Goal: Task Accomplishment & Management: Complete application form

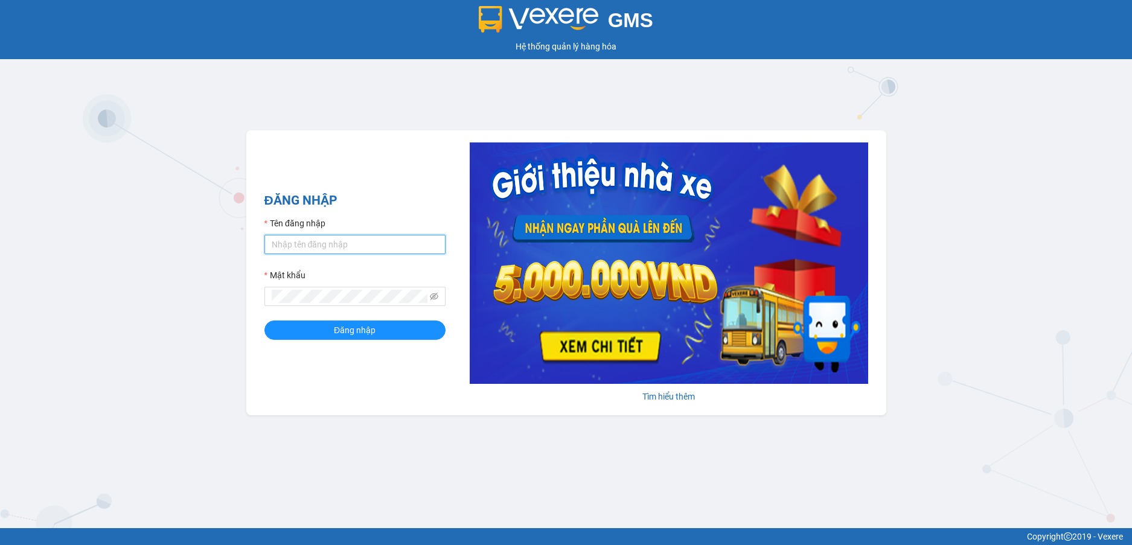
click at [391, 248] on input "Tên đăng nhập" at bounding box center [355, 244] width 181 height 19
type input "yenlysg.tienoanh"
click at [265, 321] on button "Đăng nhập" at bounding box center [355, 330] width 181 height 19
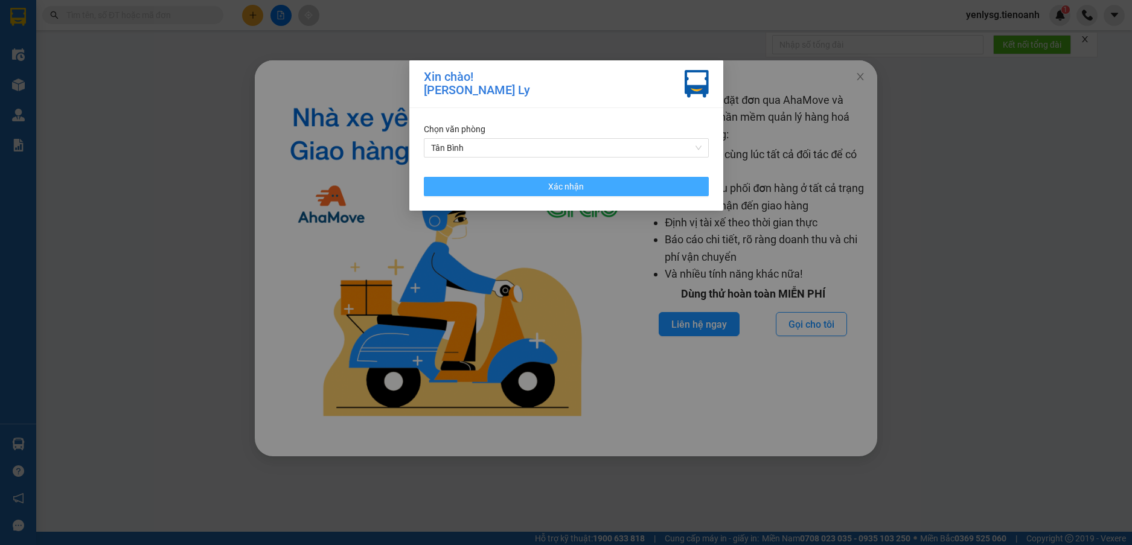
drag, startPoint x: 553, startPoint y: 165, endPoint x: 555, endPoint y: 179, distance: 13.5
click at [553, 171] on div "[PERSON_NAME] [PERSON_NAME] Xác [PERSON_NAME]" at bounding box center [566, 159] width 314 height 103
click at [534, 154] on span "Tân Bình" at bounding box center [566, 148] width 271 height 18
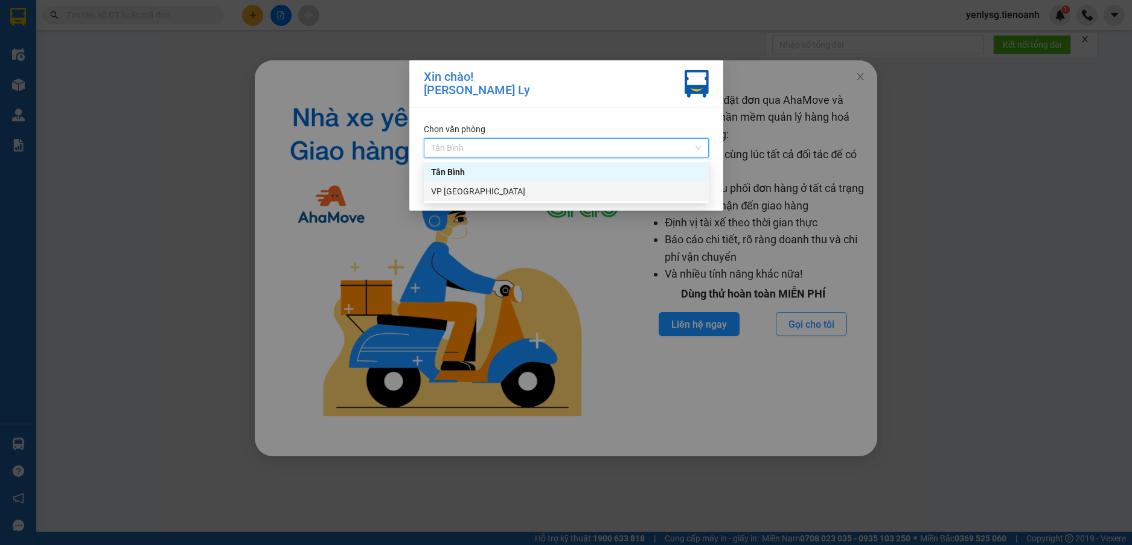
click at [504, 191] on div "VP [GEOGRAPHIC_DATA]" at bounding box center [566, 191] width 271 height 13
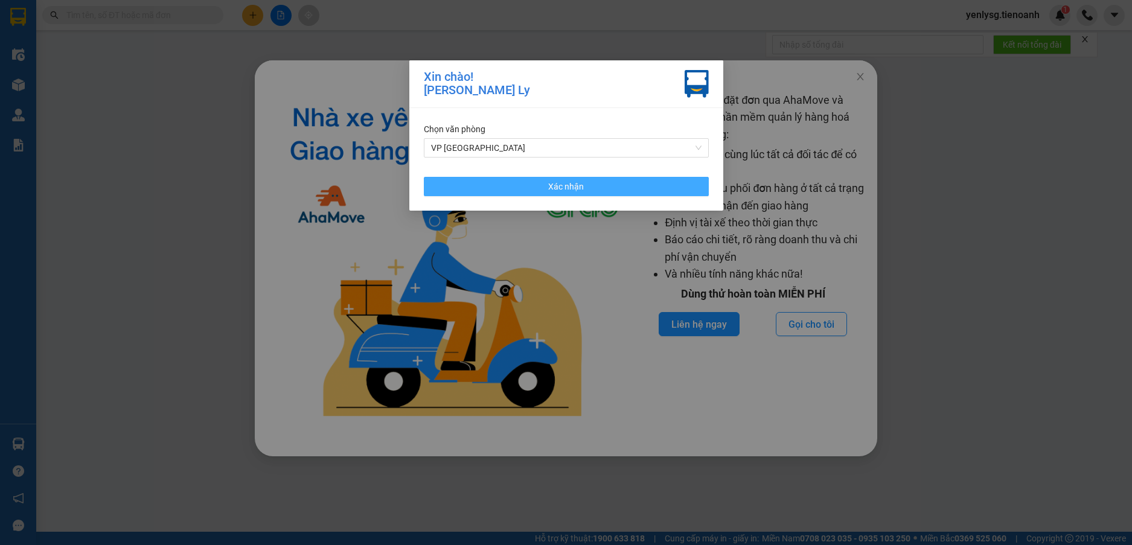
click at [504, 191] on button "Xác nhận" at bounding box center [566, 186] width 285 height 19
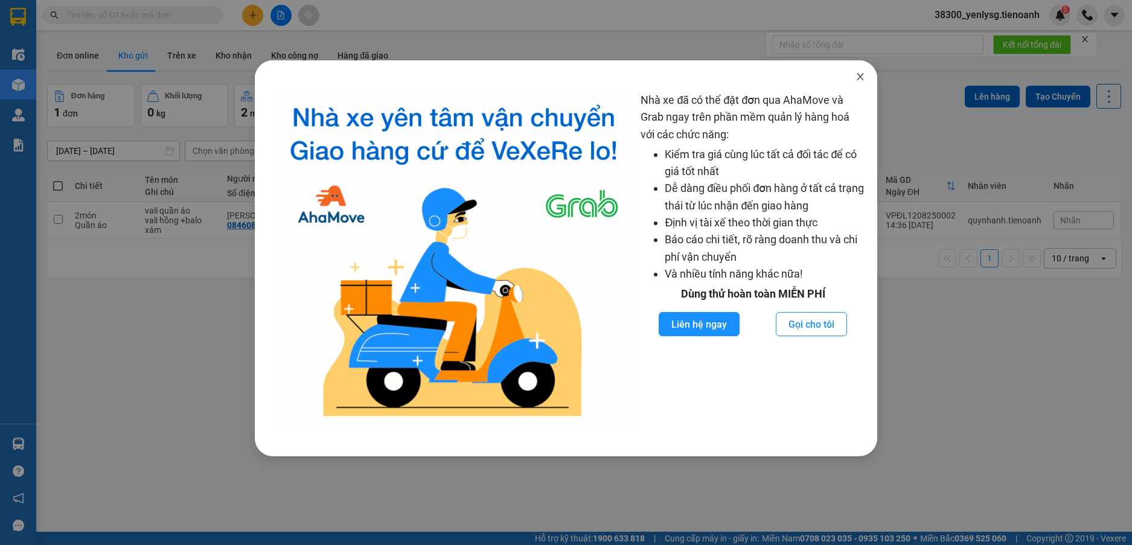
click at [865, 83] on span "Close" at bounding box center [861, 77] width 34 height 34
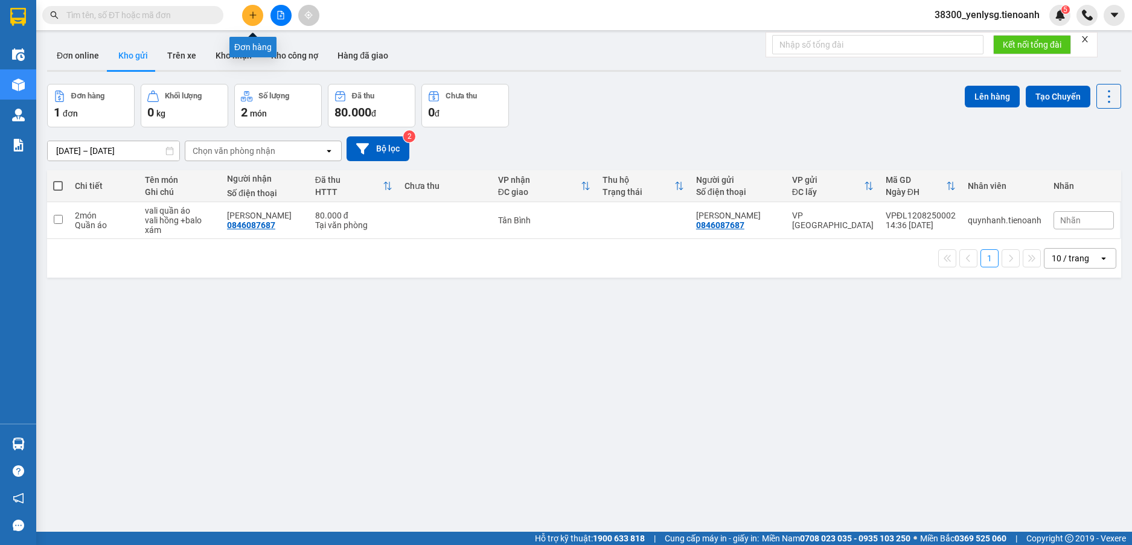
click at [256, 14] on icon "plus" at bounding box center [253, 15] width 8 height 8
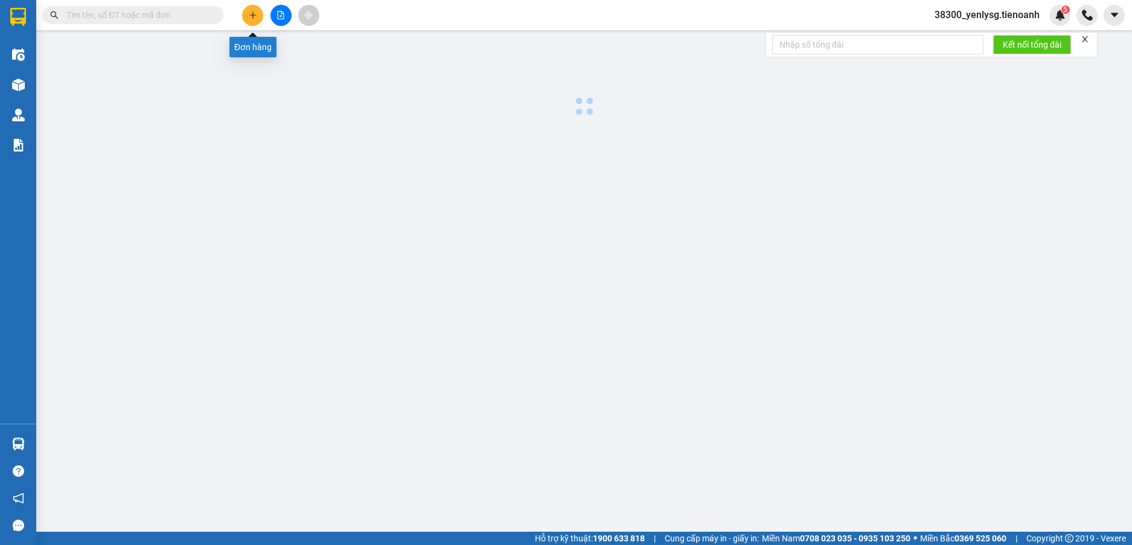
click at [256, 15] on icon "plus" at bounding box center [252, 14] width 7 height 1
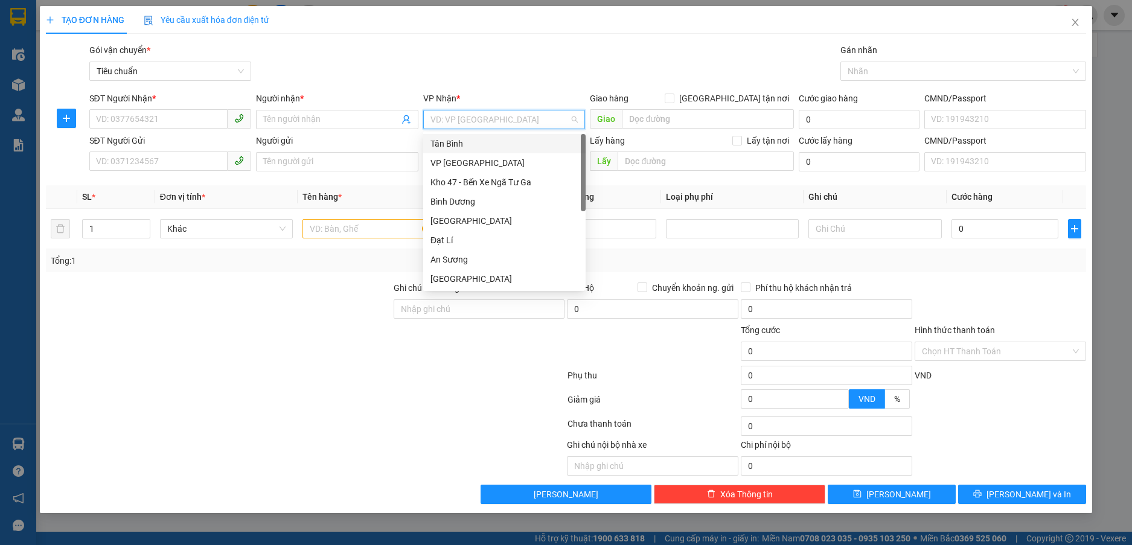
click at [464, 114] on input "search" at bounding box center [501, 120] width 140 height 18
click at [459, 149] on div "Tân Bình" at bounding box center [505, 143] width 148 height 13
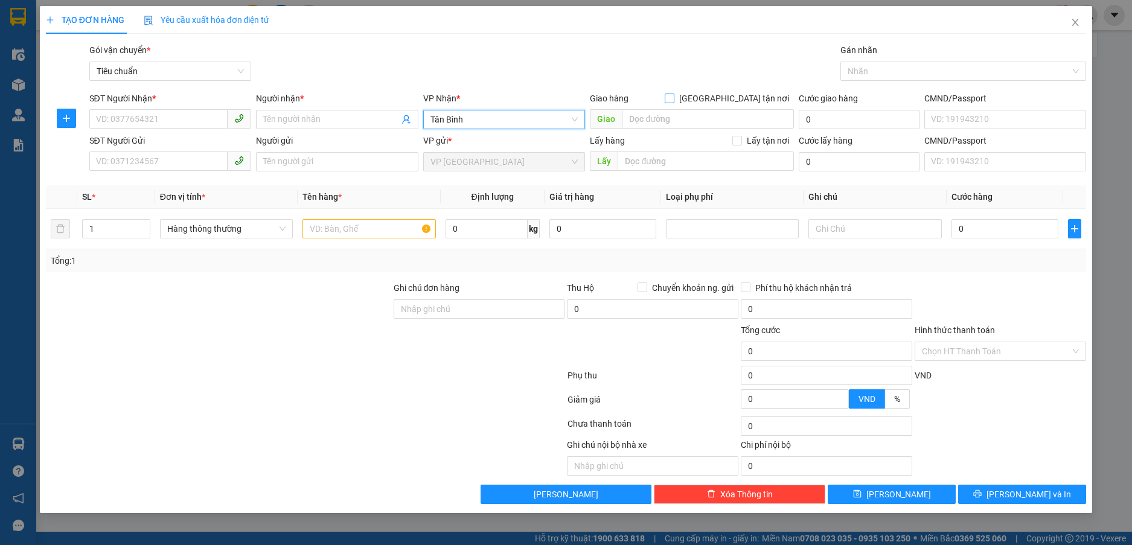
click at [673, 101] on input "Giao tận nơi" at bounding box center [669, 98] width 8 height 8
checkbox input "true"
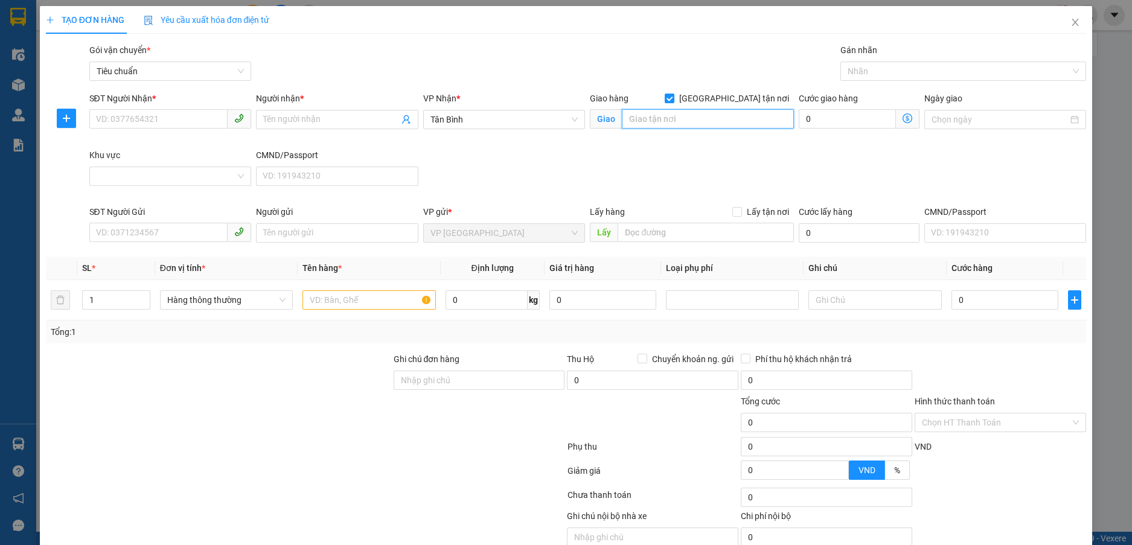
click at [707, 120] on input "search" at bounding box center [708, 118] width 172 height 19
type input "c"
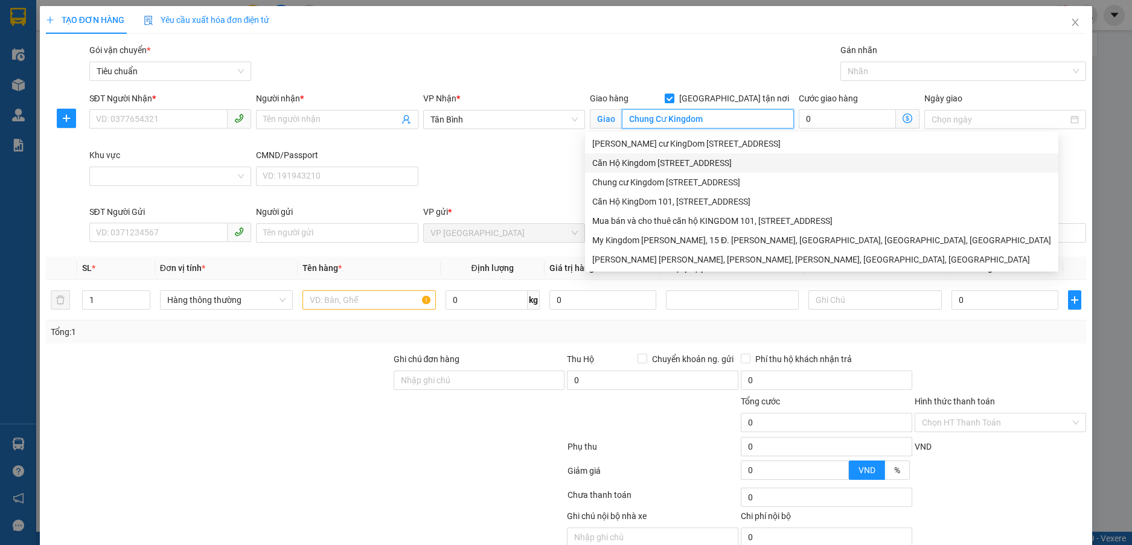
click at [650, 165] on div "Căn Hộ Kingdom 101, 334 Tô Hiến Thành, phường 14, Quận 10, Ho Chi Minh City" at bounding box center [821, 162] width 459 height 13
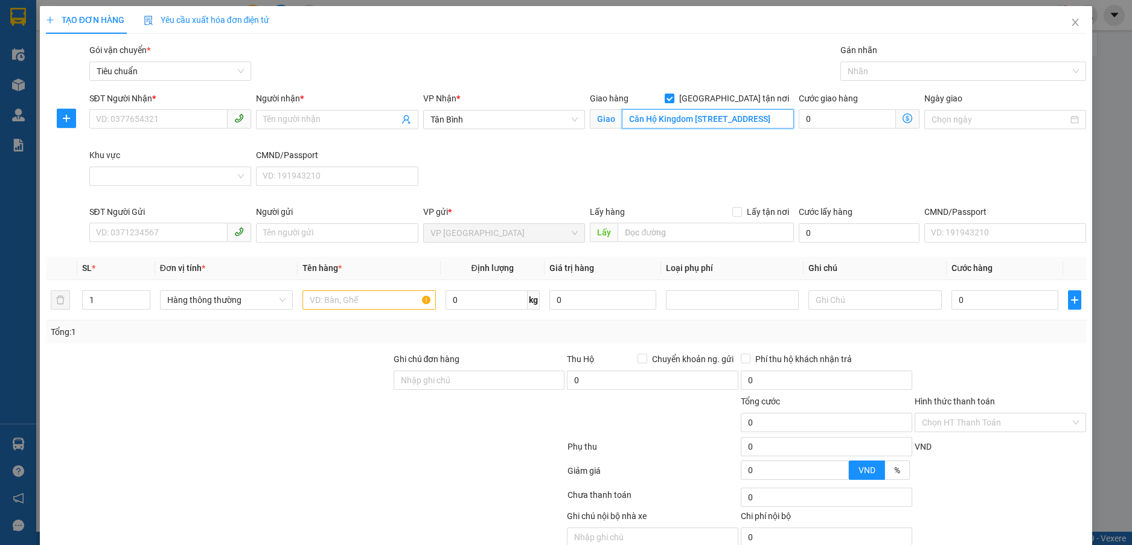
type input "Căn Hộ Kingdom 101, 334 Tô Hiến Thành, phường 14, Quận 10, Ho Chi Minh City"
click at [903, 118] on icon "dollar-circle" at bounding box center [908, 119] width 10 height 10
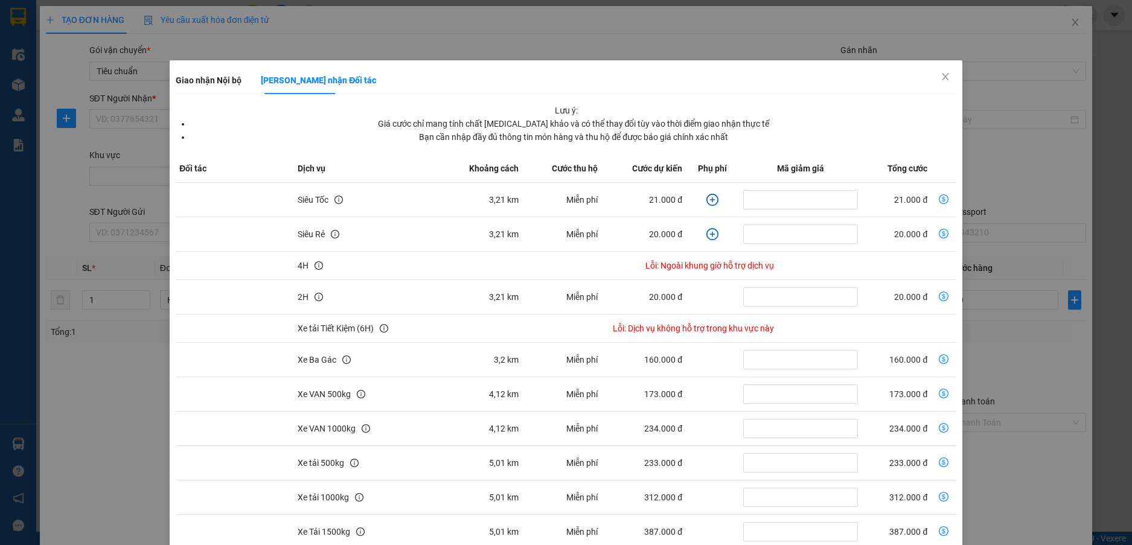
scroll to position [130, 0]
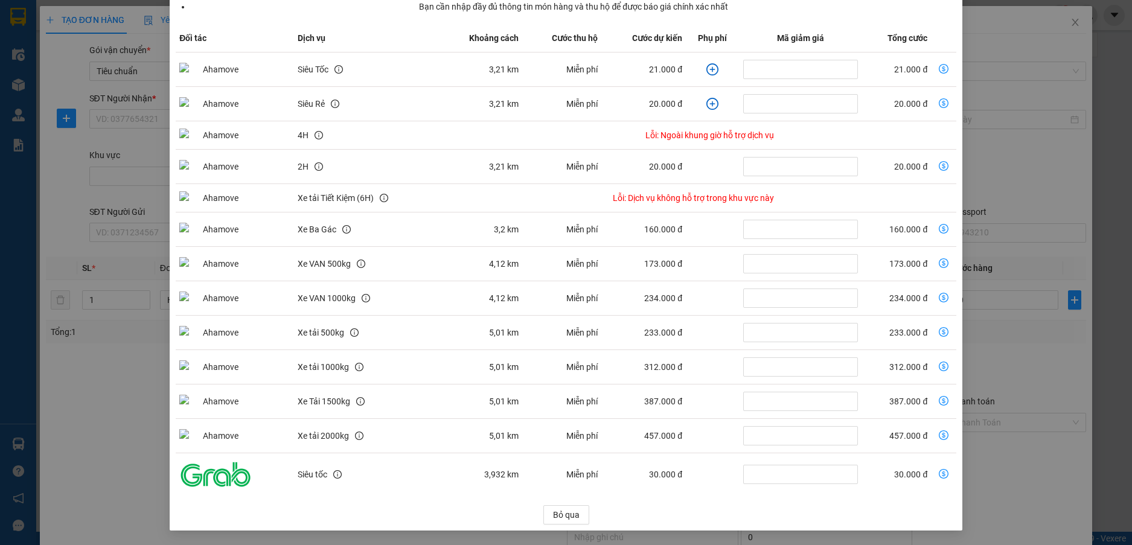
click at [939, 263] on icon "dollar-circle" at bounding box center [944, 263] width 10 height 10
type input "173.000"
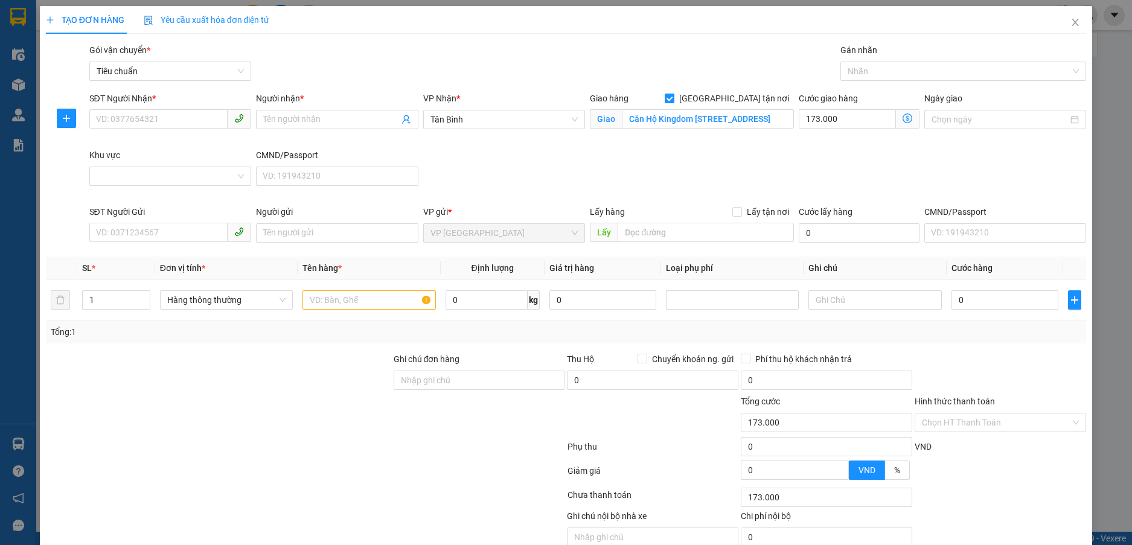
scroll to position [70, 0]
click at [844, 129] on div "173.000 Giao nhận Nội bộ Giao nhận Đối tác Lưu ý: Giá cước chỉ mang tính chất t…" at bounding box center [859, 119] width 120 height 19
click at [842, 120] on input "173.000" at bounding box center [847, 118] width 97 height 19
type input "2"
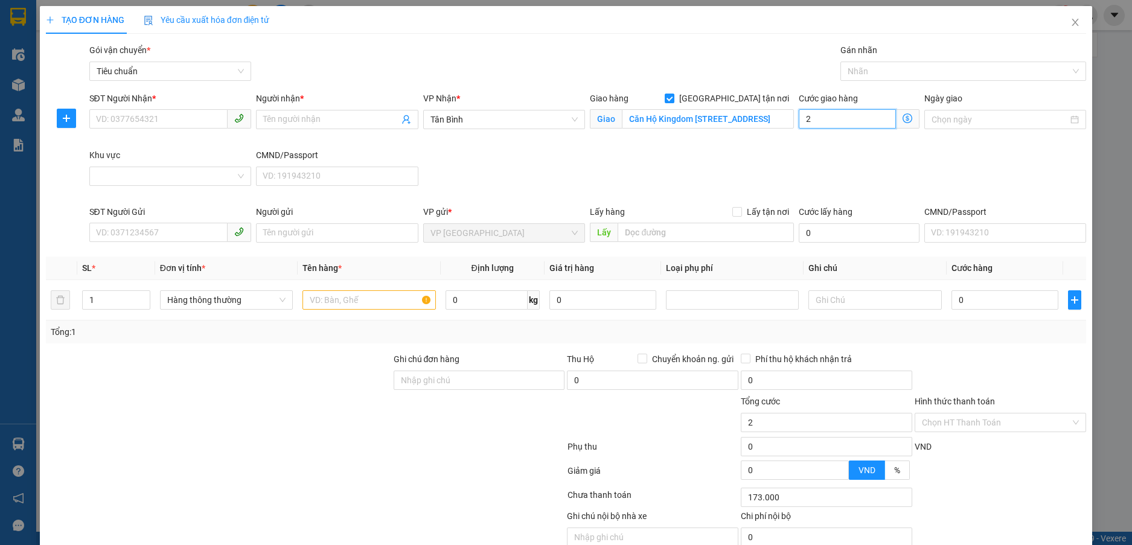
type input "2"
type input "20"
type input "200"
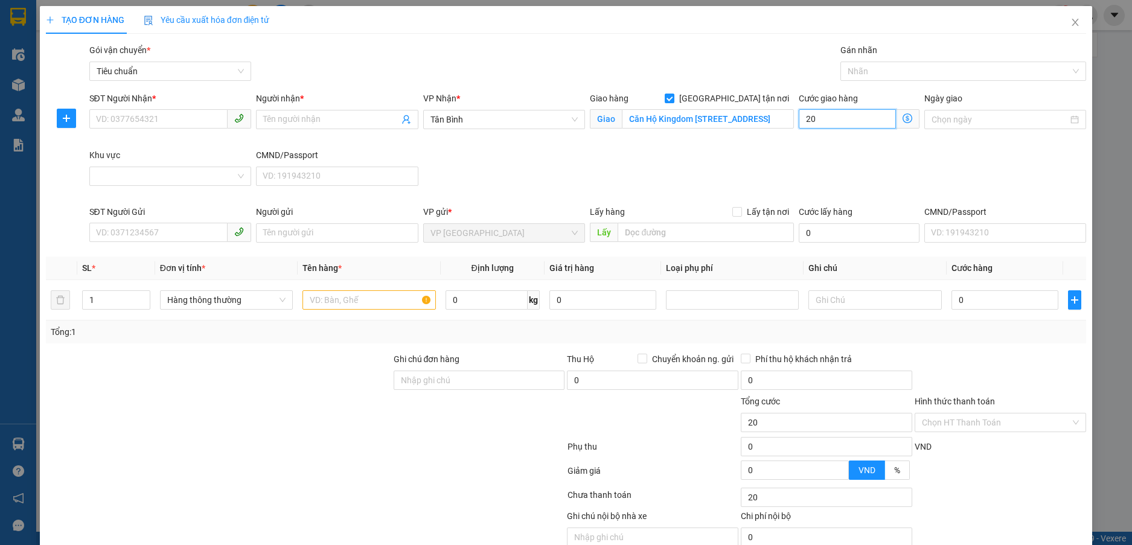
type input "200"
type input "200.000"
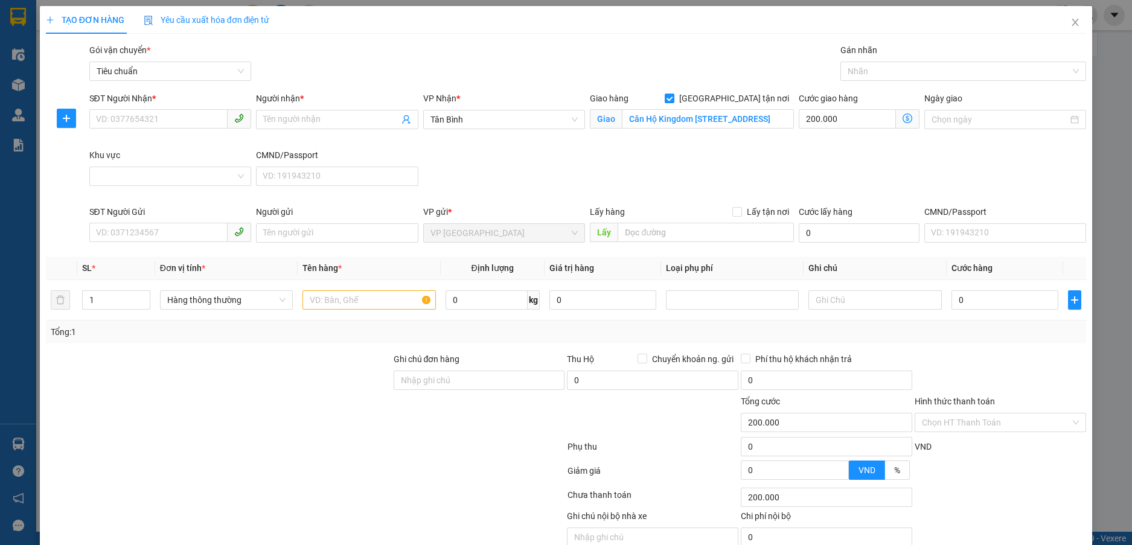
click at [784, 170] on div "SĐT Người Nhận * VD: 0377654321 Người nhận * Tên người nhận VP Nhận * Tân Bình …" at bounding box center [588, 149] width 1003 height 114
click at [1059, 27] on span "Close" at bounding box center [1076, 23] width 34 height 34
click at [1073, 21] on icon "close" at bounding box center [1076, 22] width 7 height 7
click at [1059, 19] on span "Close" at bounding box center [1076, 23] width 34 height 34
click at [1073, 21] on icon "close" at bounding box center [1076, 22] width 7 height 7
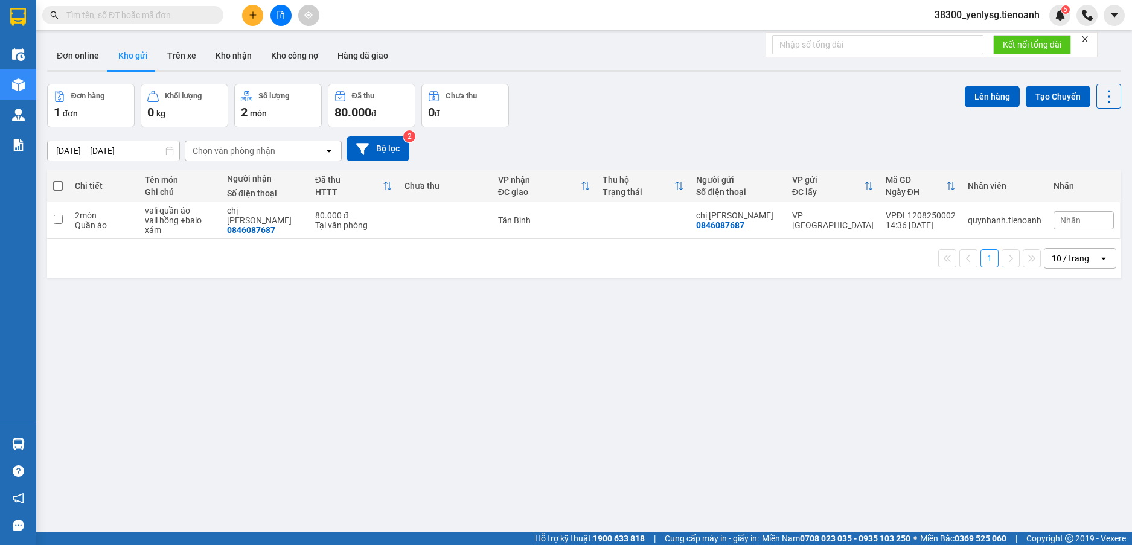
click at [957, 18] on span "38300_yenlysg.tienoanh" at bounding box center [987, 14] width 124 height 15
click at [966, 35] on span "Đăng xuất" at bounding box center [994, 37] width 98 height 13
